Goal: Information Seeking & Learning: Learn about a topic

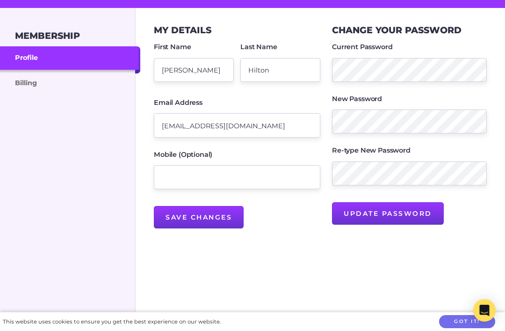
scroll to position [120, 0]
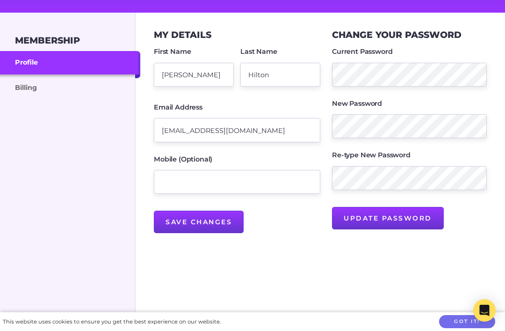
click at [26, 91] on link "Billing" at bounding box center [70, 86] width 140 height 25
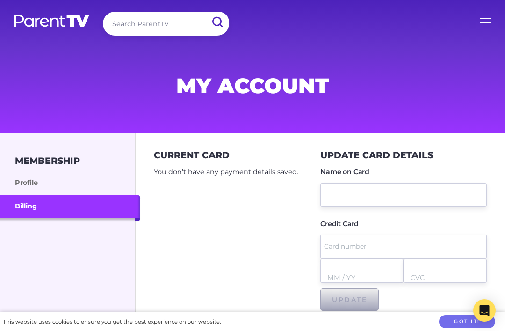
click at [24, 182] on link "Profile" at bounding box center [70, 182] width 140 height 23
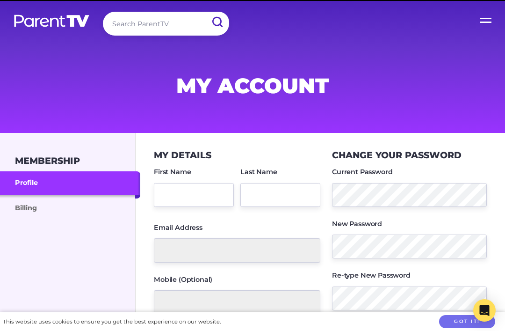
type input "Anthony"
type input "Hilton"
type input "agh.hilton@gmail.com"
type input "[PERSON_NAME]"
type input "Hilton"
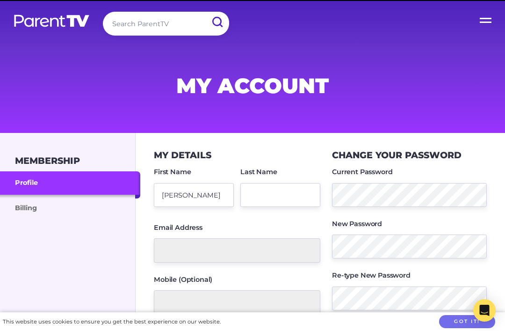
type input "[EMAIL_ADDRESS][DOMAIN_NAME]"
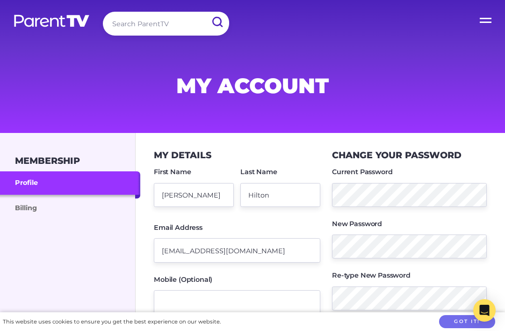
click at [487, 22] on label "Open Menu" at bounding box center [485, 18] width 37 height 37
click at [0, 0] on input "Open Menu" at bounding box center [0, 0] width 0 height 0
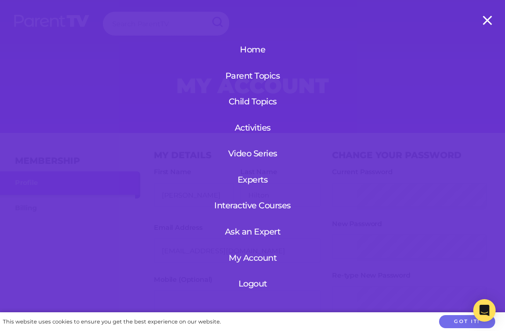
click at [257, 47] on link "Home" at bounding box center [252, 49] width 86 height 24
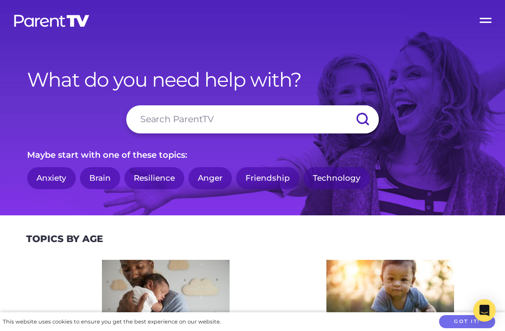
click at [144, 132] on input "search" at bounding box center [252, 119] width 252 height 28
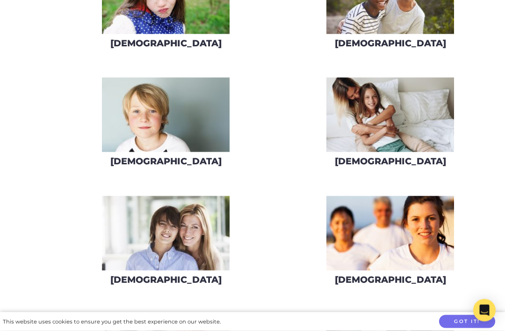
scroll to position [891, 0]
type input "ADHD"
click at [176, 151] on img at bounding box center [166, 114] width 128 height 74
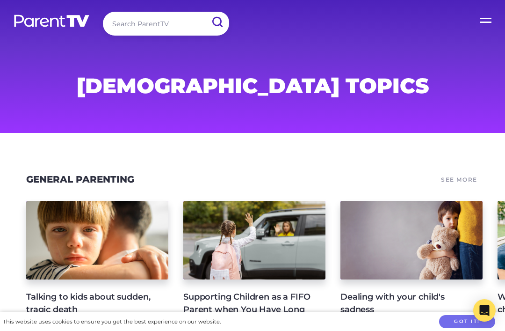
click at [483, 310] on icon "Open Intercom Messenger" at bounding box center [485, 309] width 10 height 11
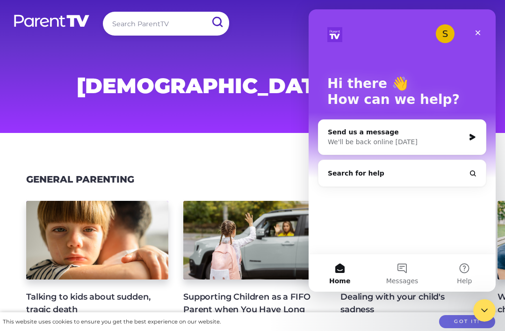
click at [476, 36] on icon "Close" at bounding box center [477, 32] width 7 height 7
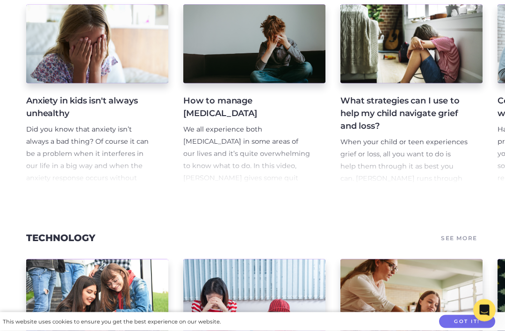
scroll to position [705, 0]
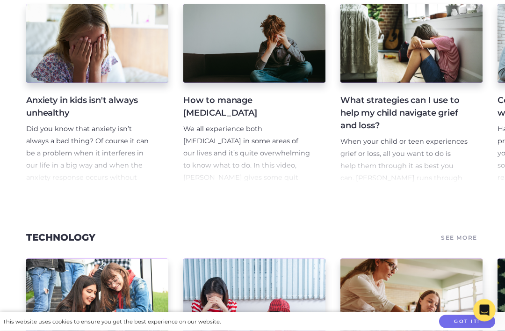
click at [248, 131] on p "We all experience both stress and anxiety in some areas of our lives and it’s q…" at bounding box center [246, 165] width 127 height 85
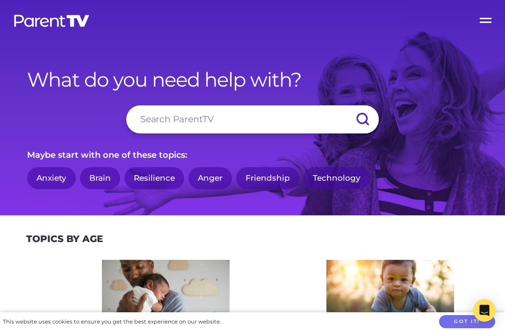
click at [326, 188] on link "Technology" at bounding box center [336, 178] width 66 height 22
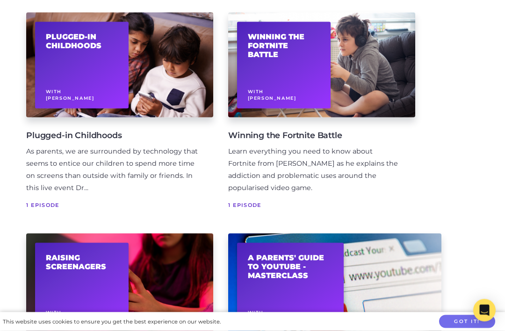
scroll to position [1658, 0]
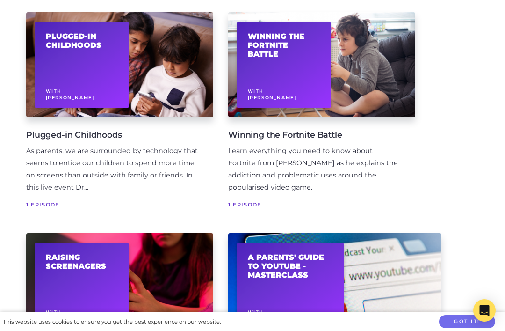
click at [292, 81] on div "Winning the Fortnite Battle With [PERSON_NAME]" at bounding box center [283, 65] width 93 height 87
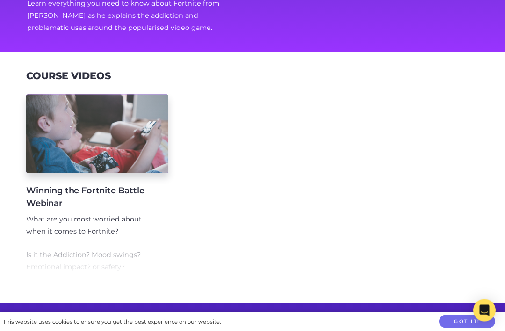
scroll to position [136, 0]
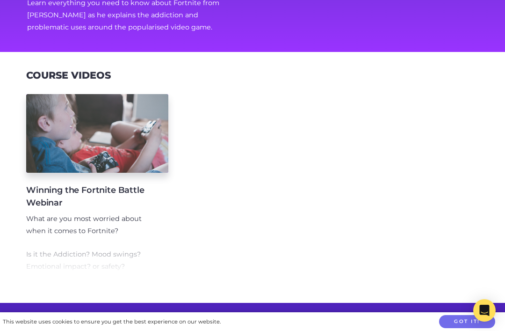
click at [105, 146] on div at bounding box center [97, 133] width 142 height 79
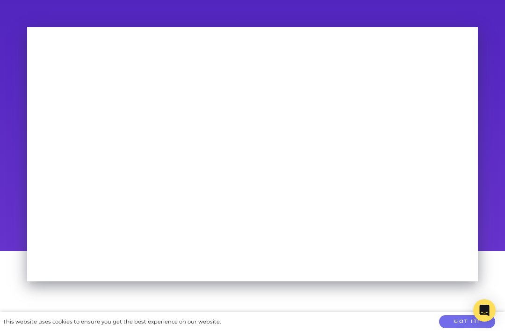
scroll to position [61, 0]
